Goal: Find contact information

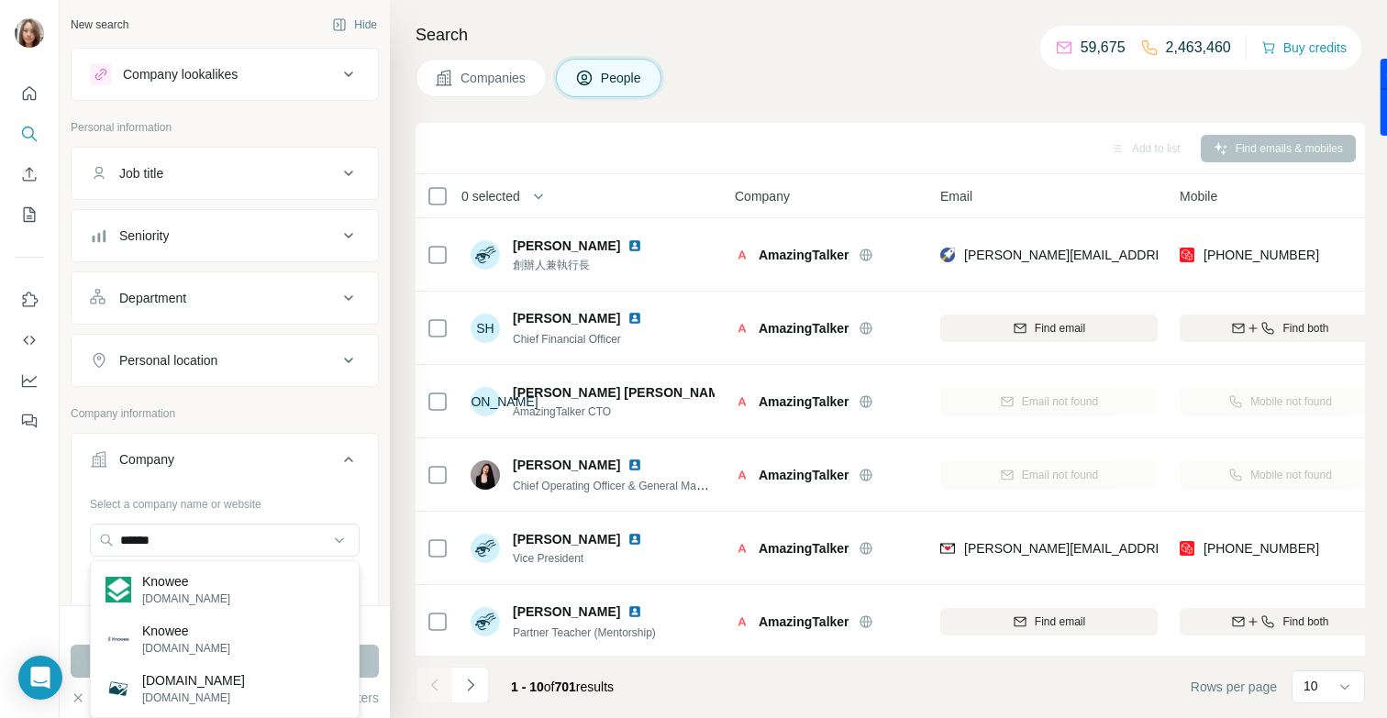
drag, startPoint x: 181, startPoint y: 541, endPoint x: 57, endPoint y: 541, distance: 123.9
click at [57, 541] on div "New search Hide Company lookalikes Personal information Job title Seniority Dep…" at bounding box center [693, 359] width 1387 height 718
type input "**********"
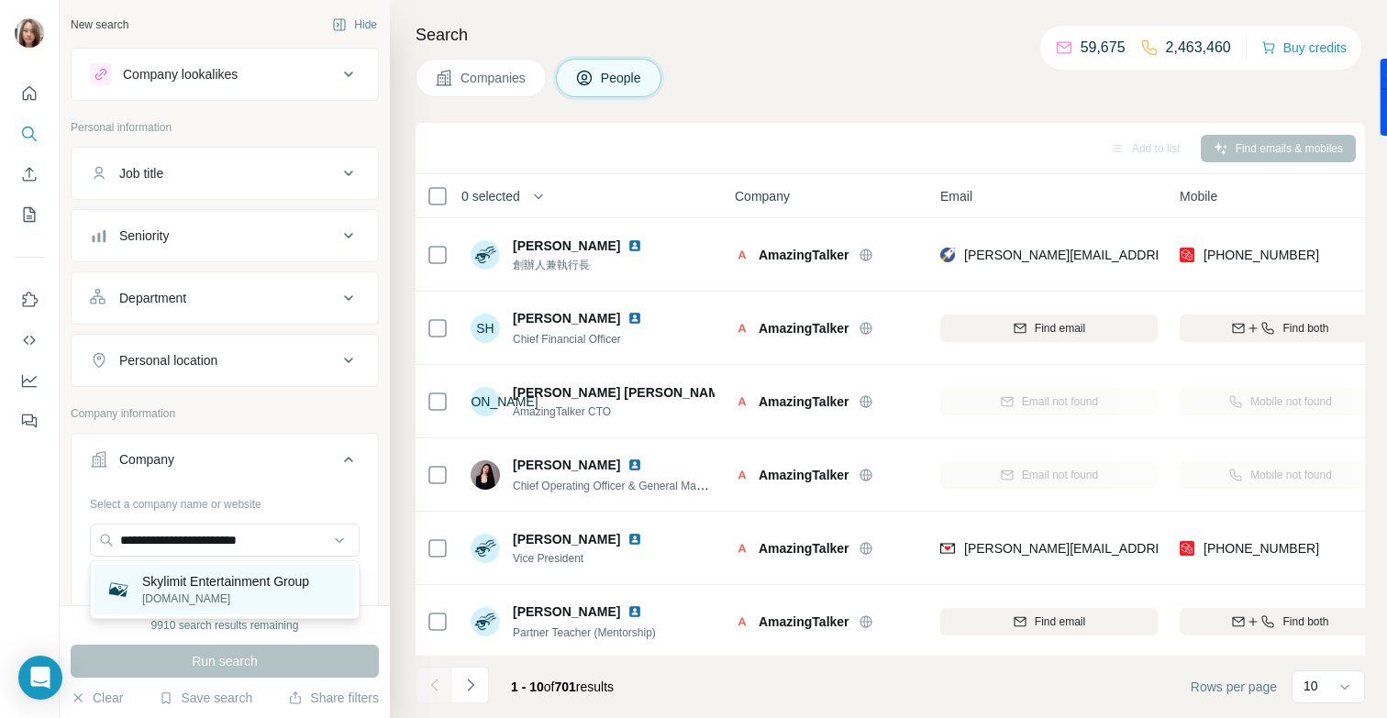
click at [172, 583] on p "Skylimit Entertainment Group" at bounding box center [225, 582] width 167 height 18
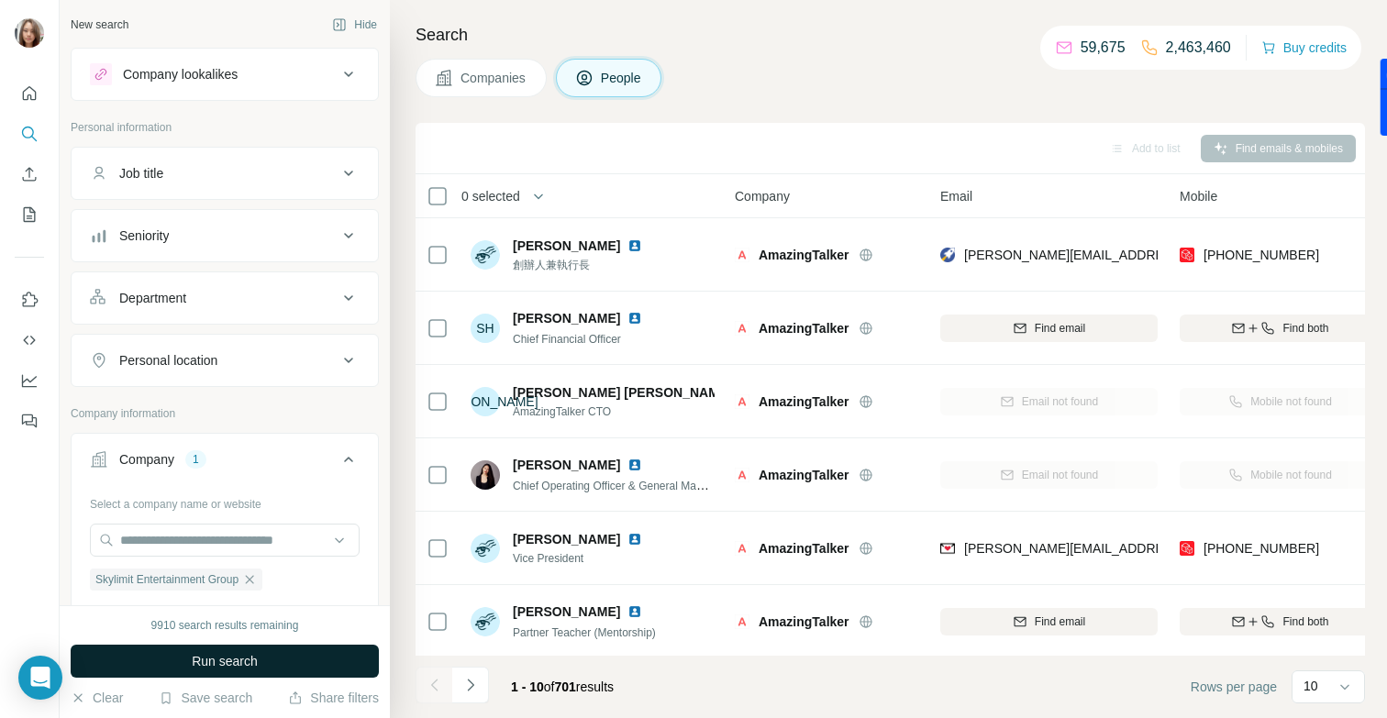
click at [225, 658] on span "Run search" at bounding box center [225, 661] width 66 height 18
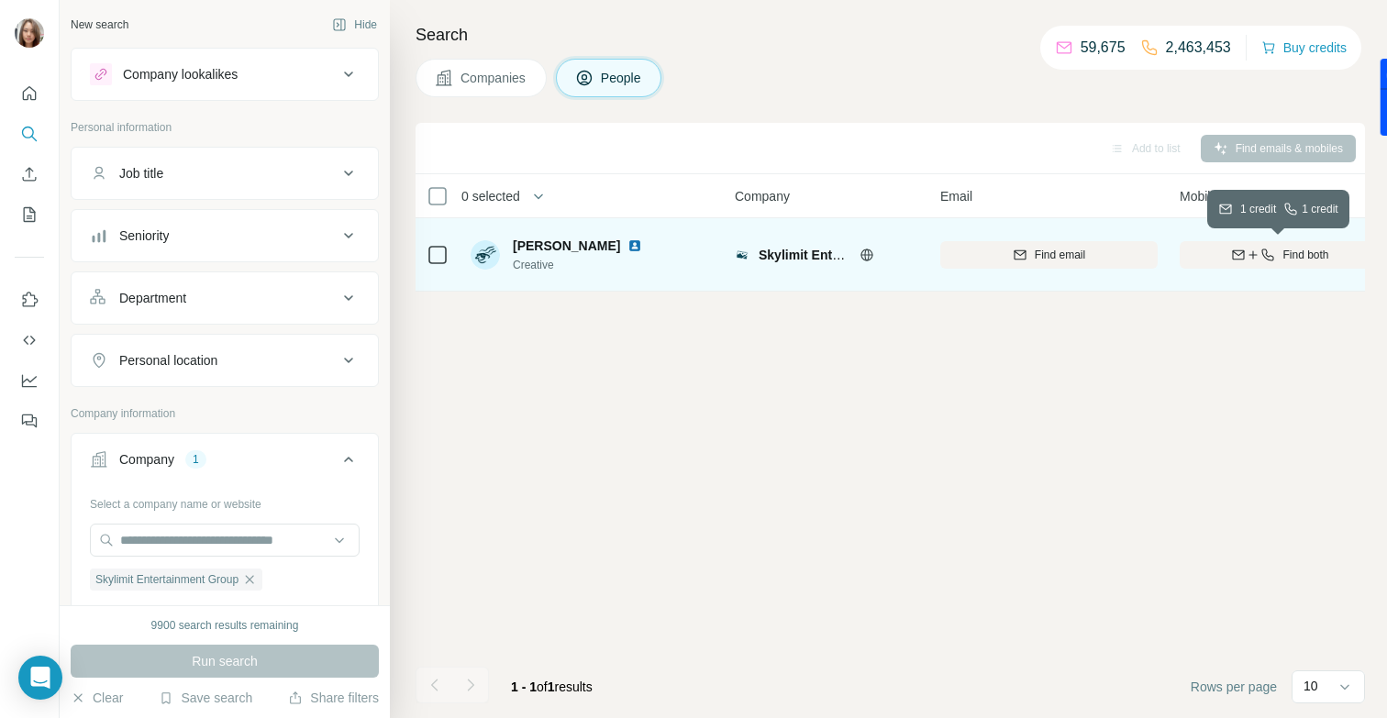
click at [1266, 245] on button "Find both" at bounding box center [1280, 255] width 201 height 28
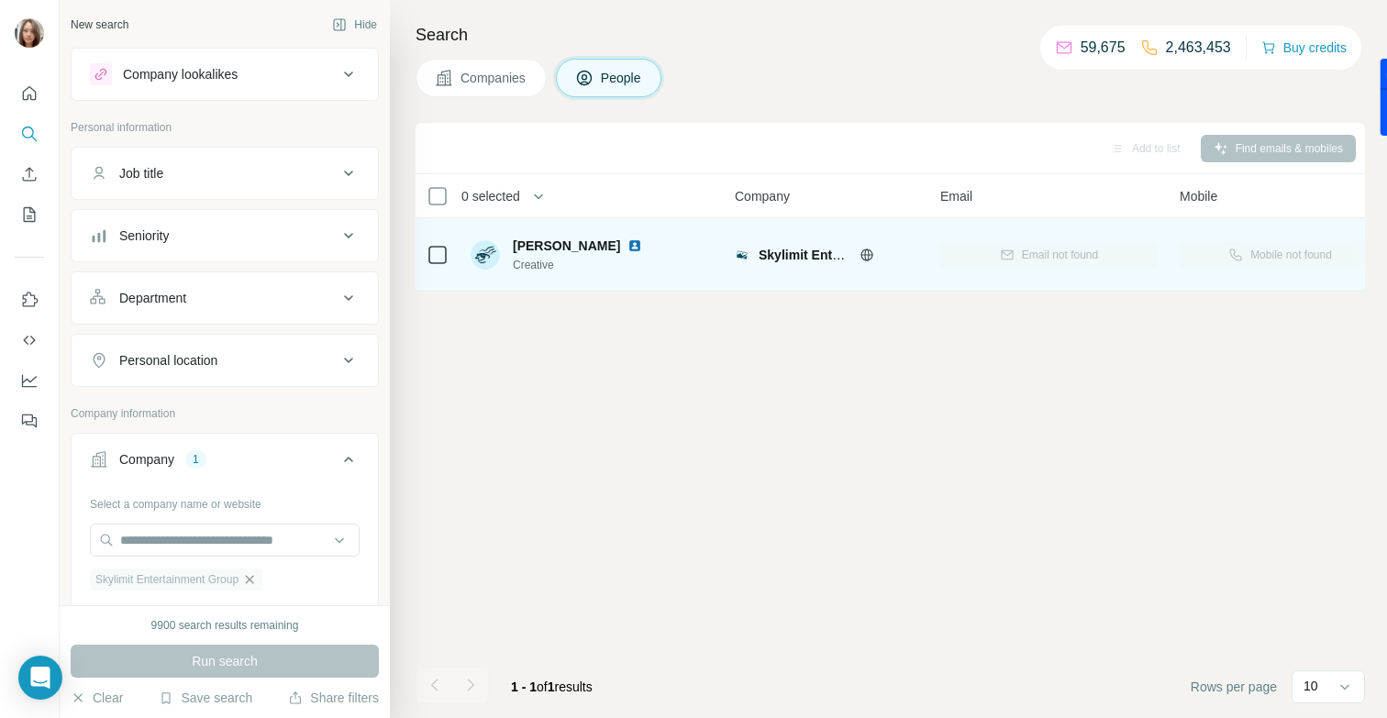
click at [254, 580] on icon "button" at bounding box center [249, 580] width 15 height 15
